Goal: Check status: Check status

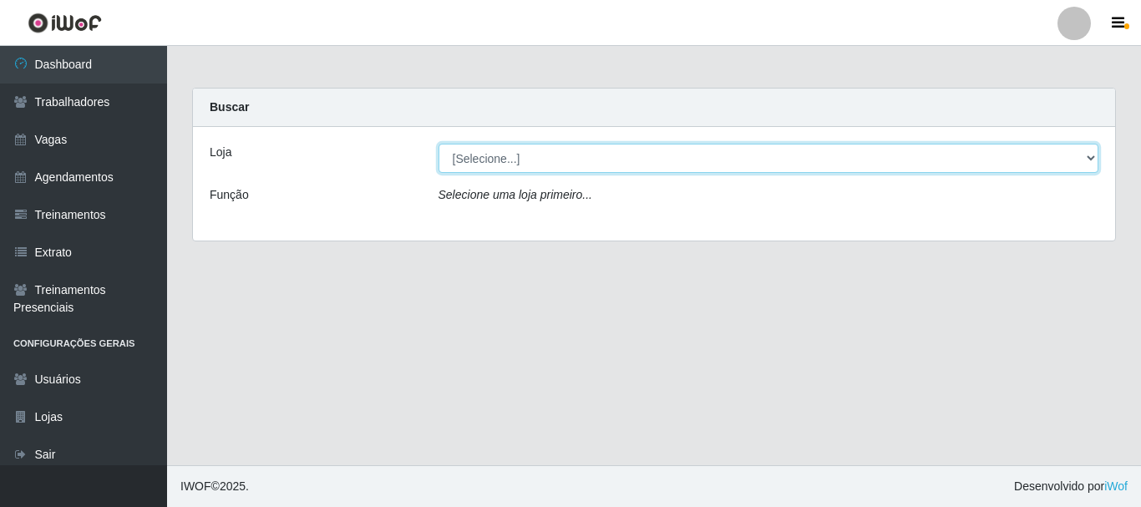
click at [543, 150] on select "[Selecione...] SuperFácil Atacado - [PERSON_NAME]" at bounding box center [768, 158] width 661 height 29
select select "399"
click at [438, 144] on select "[Selecione...] SuperFácil Atacado - [PERSON_NAME]" at bounding box center [768, 158] width 661 height 29
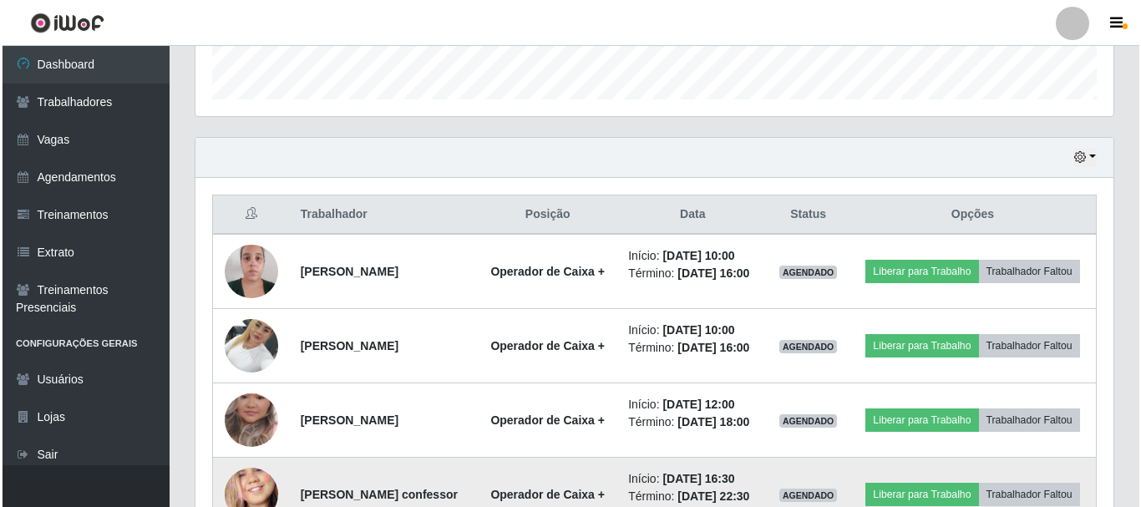
scroll to position [668, 0]
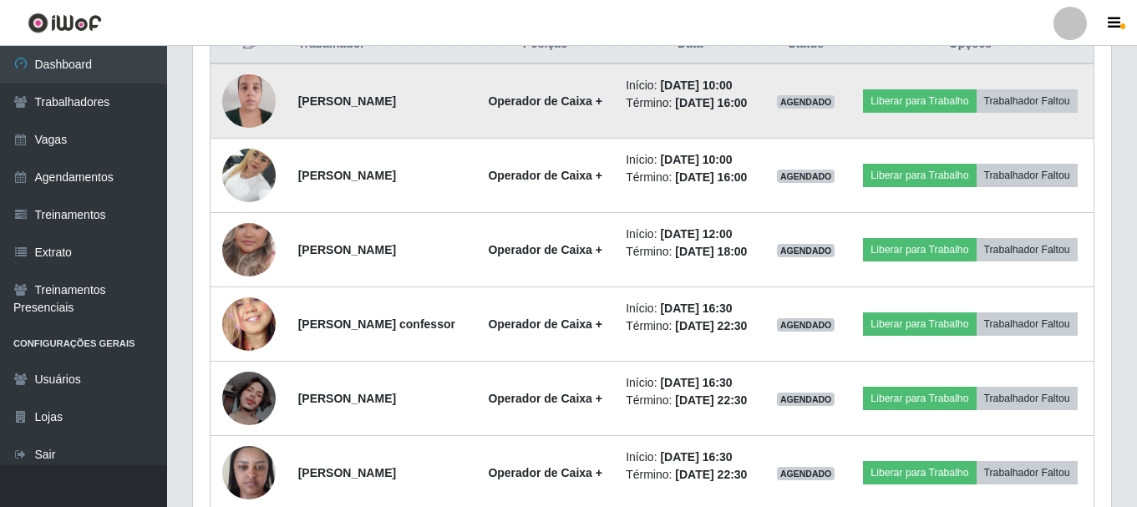
click at [261, 103] on img at bounding box center [248, 100] width 53 height 71
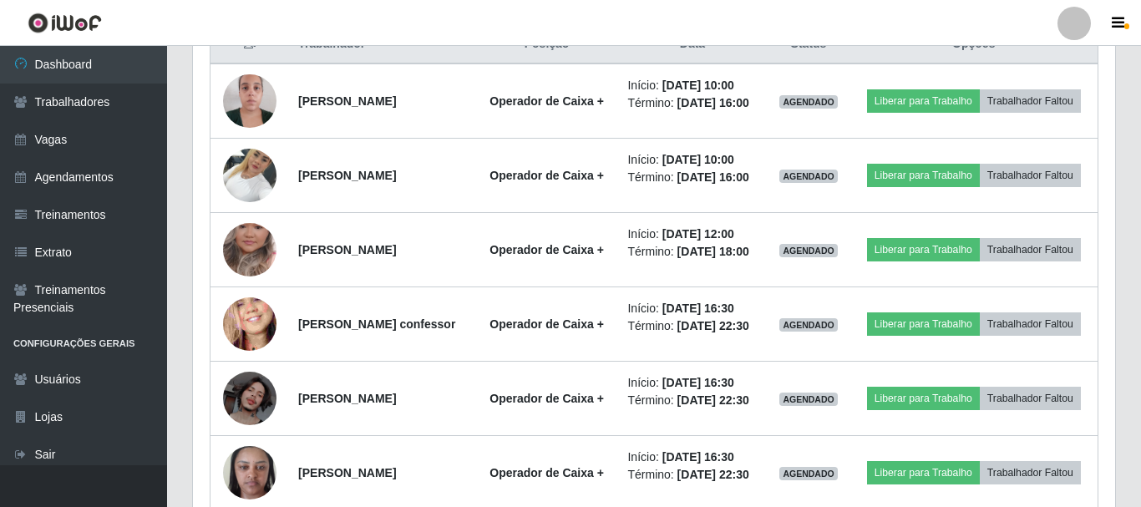
scroll to position [347, 918]
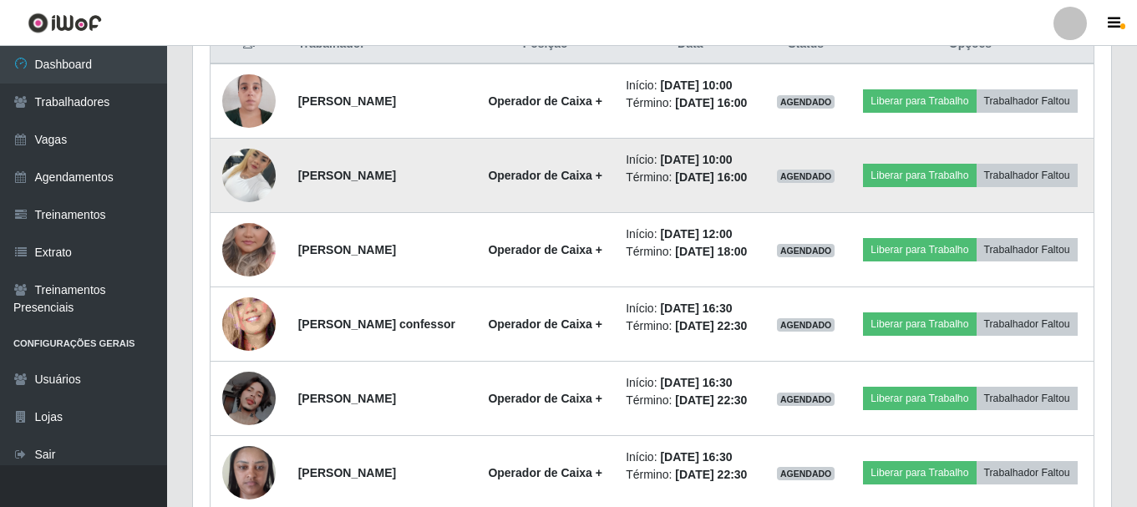
click at [260, 200] on img at bounding box center [248, 174] width 53 height 71
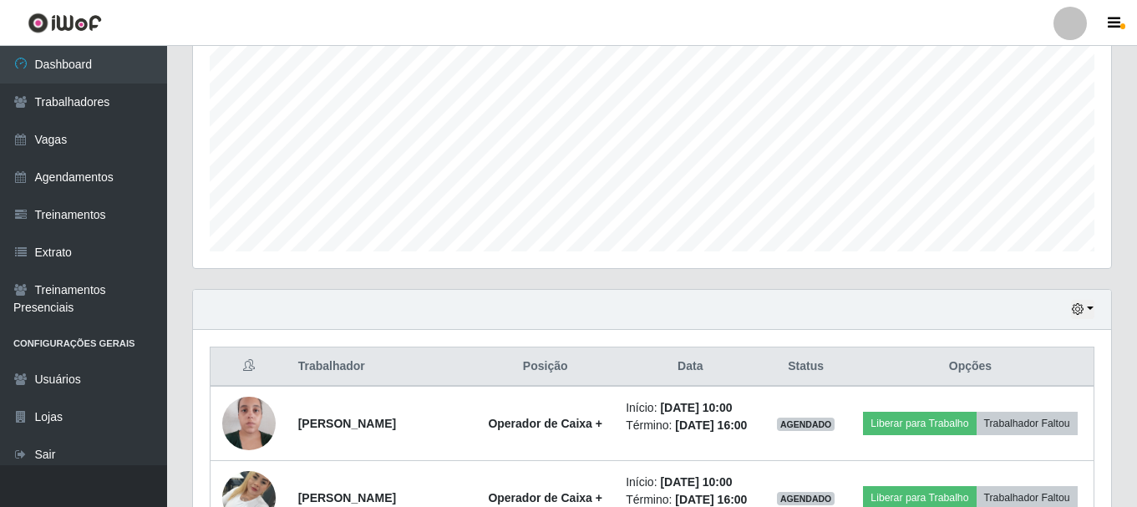
scroll to position [78, 0]
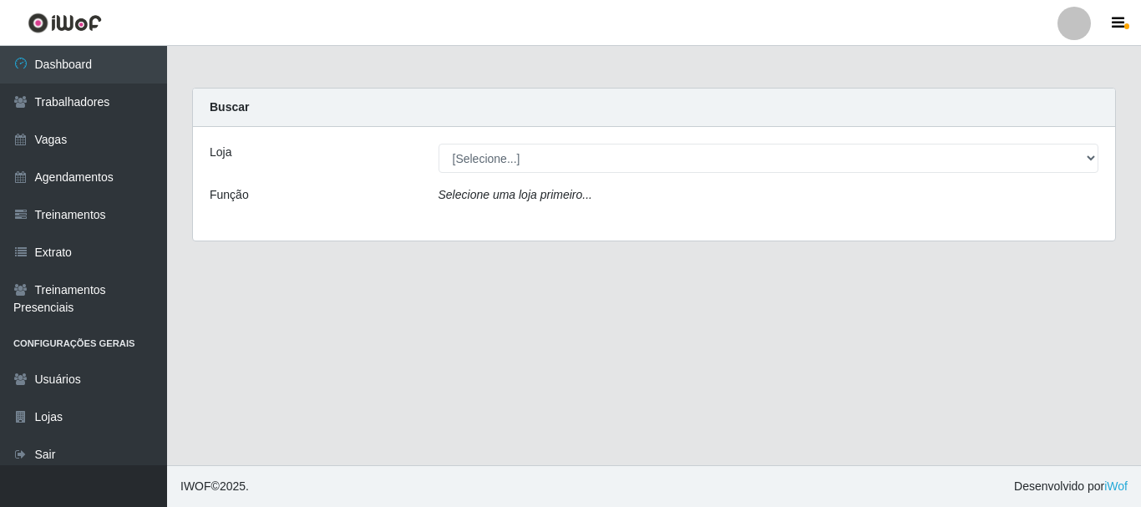
click at [474, 148] on select "[Selecione...] SuperFácil Atacado - [PERSON_NAME]" at bounding box center [768, 158] width 661 height 29
select select "399"
click at [438, 144] on select "[Selecione...] SuperFácil Atacado - [PERSON_NAME]" at bounding box center [768, 158] width 661 height 29
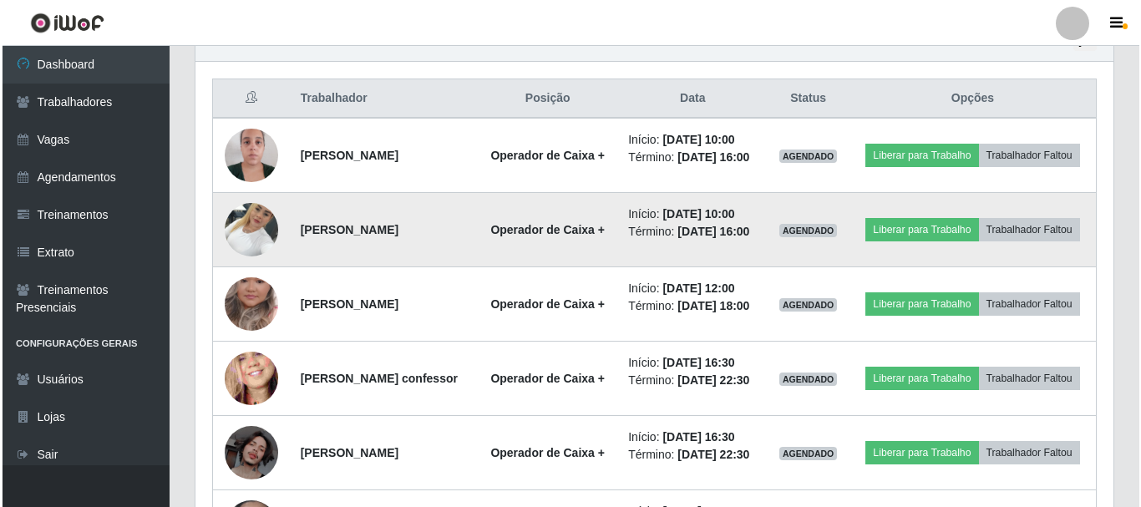
scroll to position [585, 0]
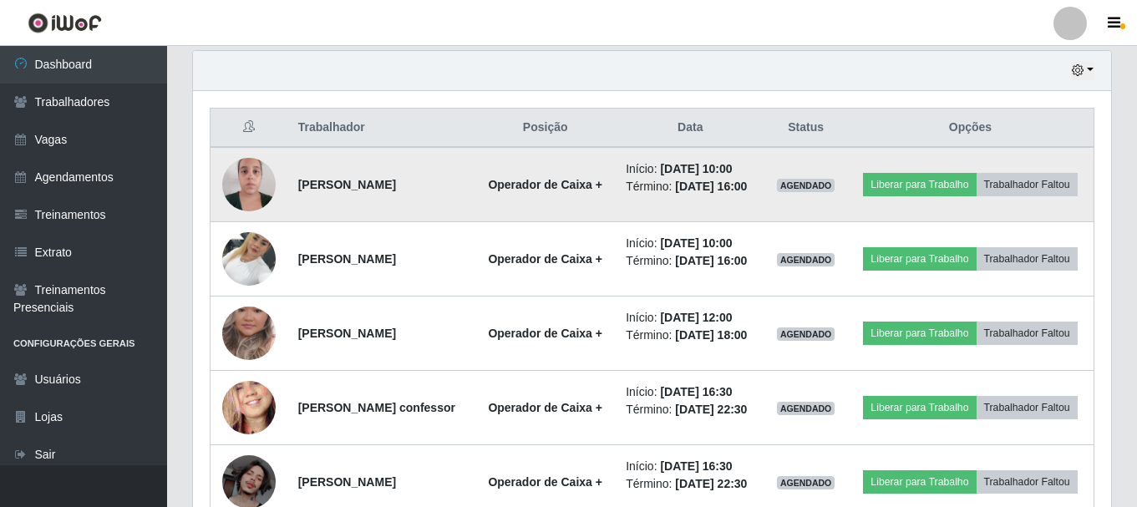
click at [227, 193] on img at bounding box center [248, 184] width 53 height 71
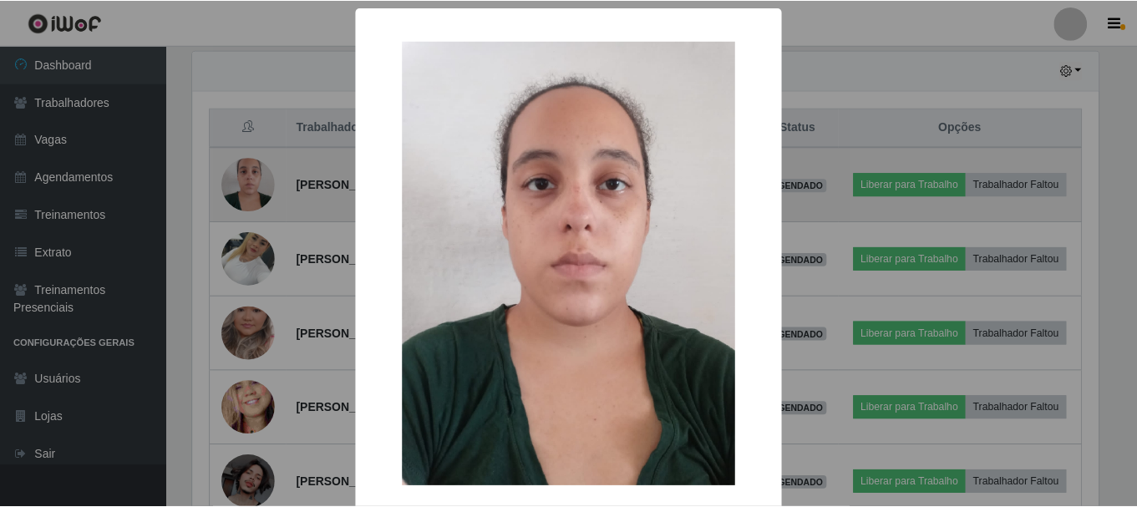
scroll to position [347, 910]
click at [227, 193] on div "× OK Cancel" at bounding box center [570, 253] width 1141 height 507
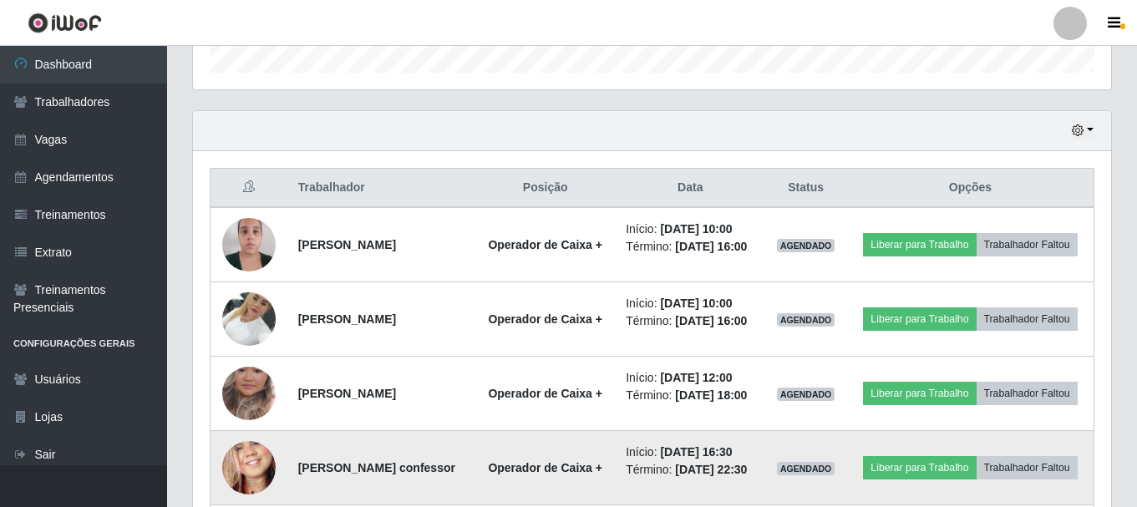
scroll to position [495, 0]
